Goal: Find specific page/section: Find specific page/section

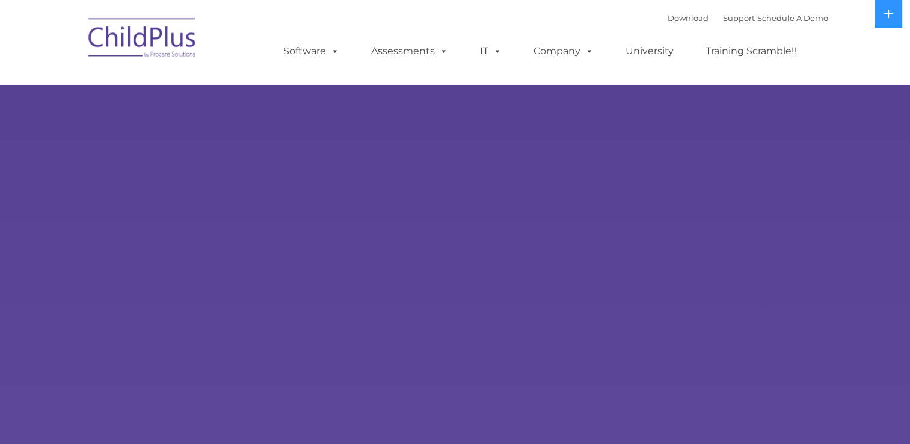
select select "MEDIUM"
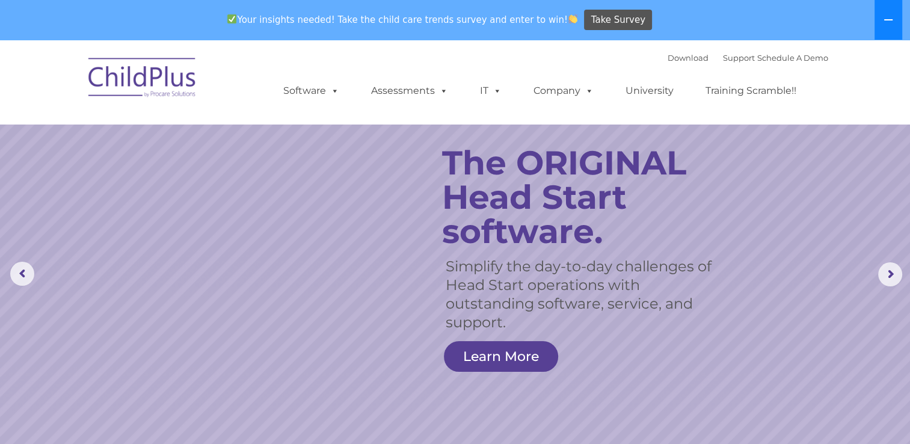
click at [890, 19] on icon at bounding box center [888, 20] width 10 height 10
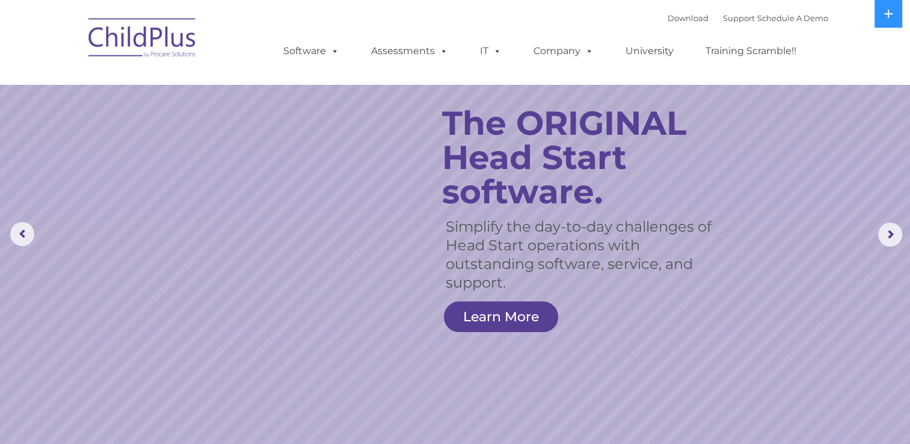
click at [141, 36] on img at bounding box center [142, 40] width 120 height 60
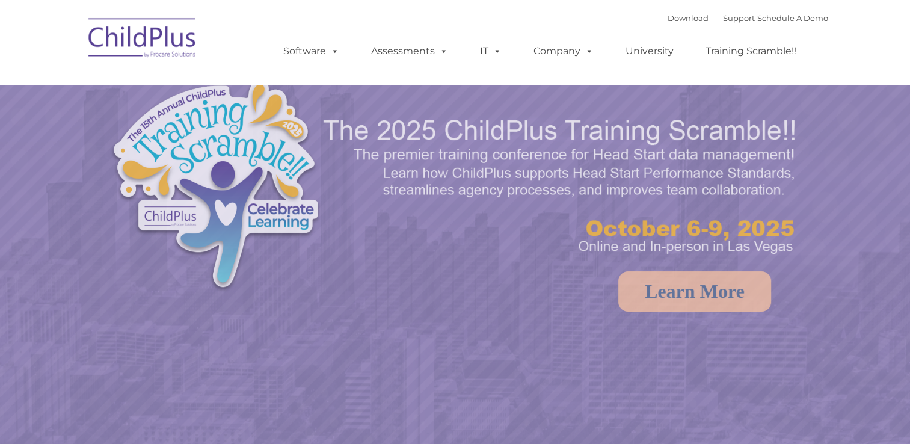
select select "MEDIUM"
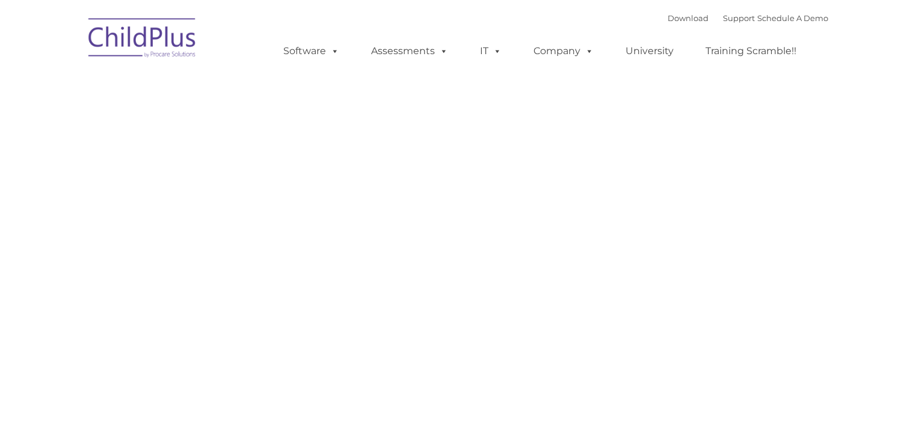
type input ""
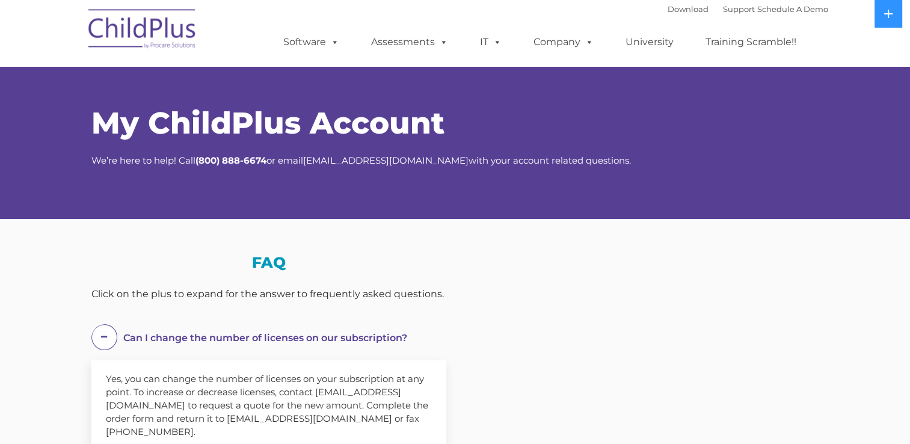
select select "MEDIUM"
